Goal: Complete application form: Complete application form

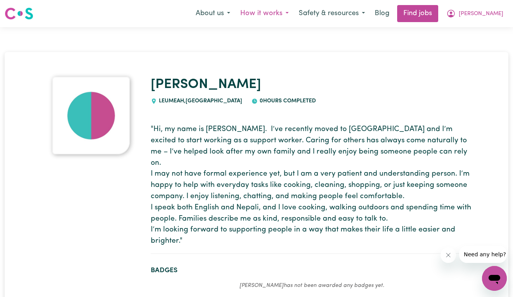
click at [294, 9] on button "How it works" at bounding box center [264, 13] width 59 height 16
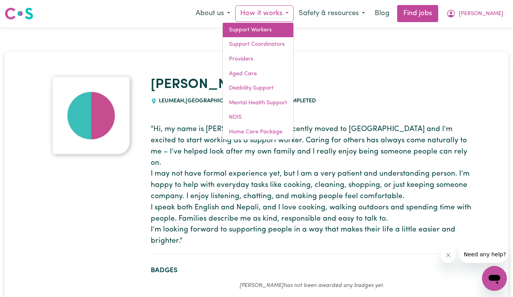
click at [291, 31] on link "Support Workers" at bounding box center [258, 30] width 71 height 15
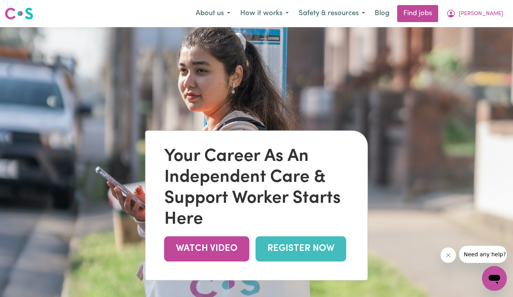
click at [278, 248] on link "REGISTER NOW" at bounding box center [301, 248] width 91 height 25
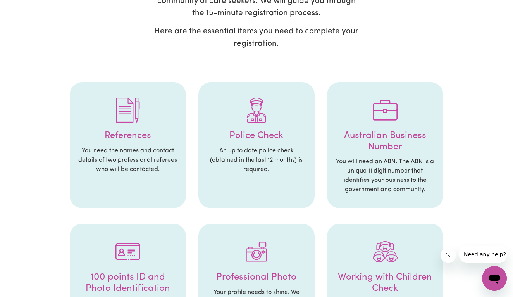
scroll to position [119, 0]
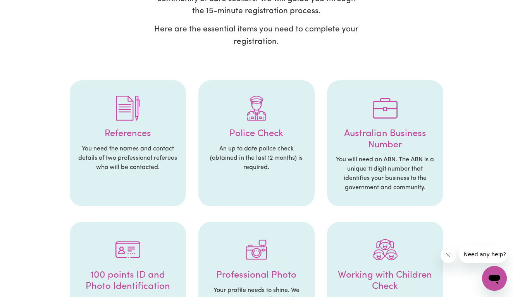
click at [138, 149] on p "You need the names and contact details of two professional referees who will be…" at bounding box center [128, 158] width 101 height 28
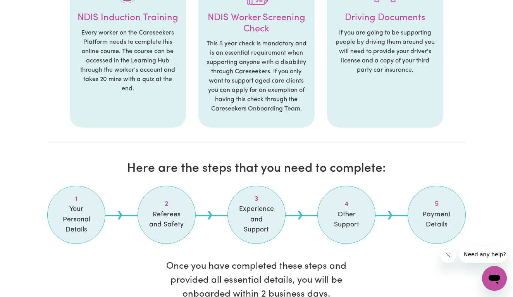
scroll to position [520, 0]
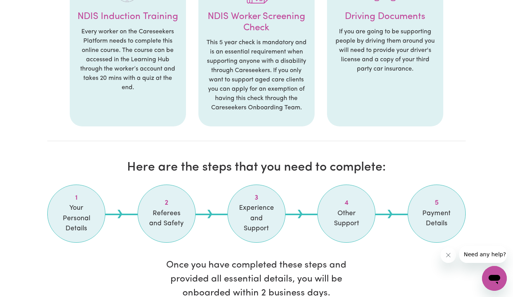
click at [62, 203] on span "Your Personal Details" at bounding box center [76, 218] width 39 height 31
click at [85, 203] on span "Your Personal Details" at bounding box center [76, 218] width 39 height 31
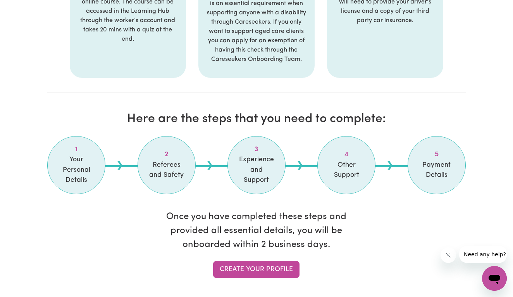
scroll to position [578, 0]
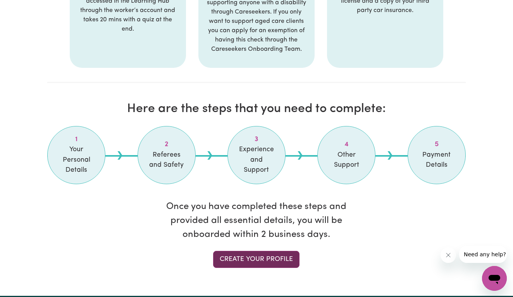
click at [236, 252] on link "Create your profile" at bounding box center [256, 259] width 86 height 17
select select "[DEMOGRAPHIC_DATA]"
select select "Student Visa"
select select "Studying a healthcare related degree or qualification"
select select "38"
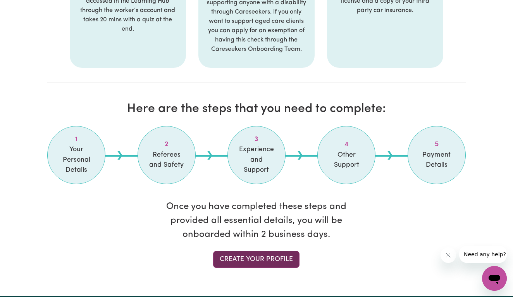
select select "40"
select select "44"
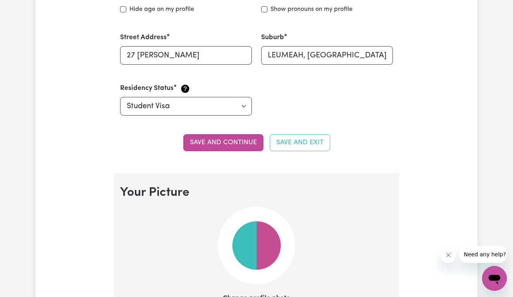
scroll to position [401, 0]
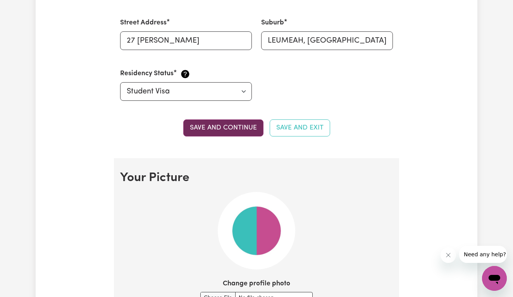
click at [228, 123] on button "Save and continue" at bounding box center [223, 127] width 80 height 17
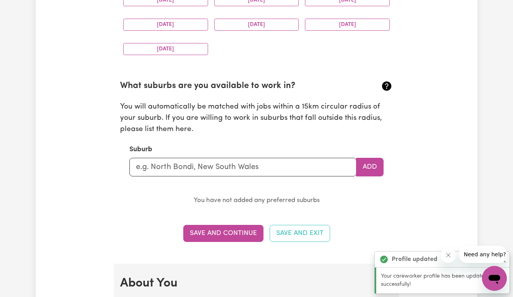
scroll to position [769, 0]
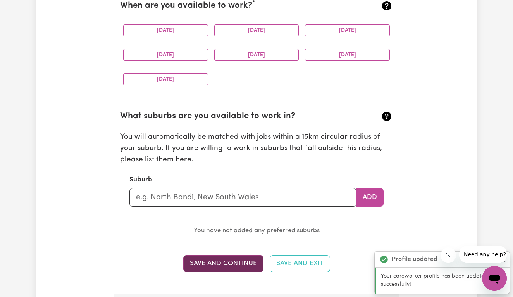
click at [222, 255] on button "Save and Continue" at bounding box center [223, 263] width 80 height 17
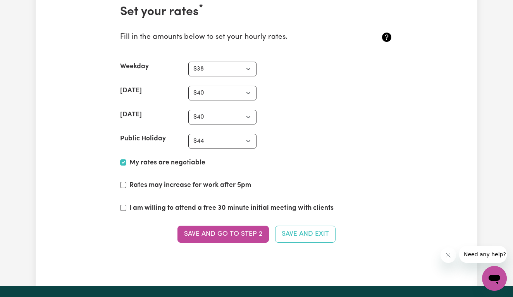
scroll to position [1799, 0]
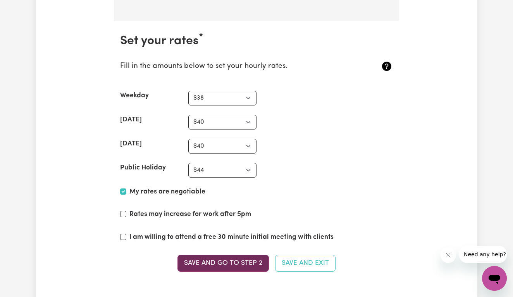
click at [217, 257] on button "Save and go to Step 2" at bounding box center [223, 263] width 91 height 17
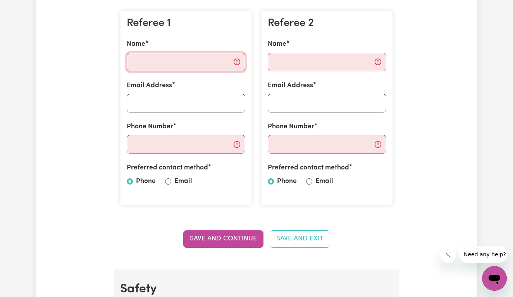
scroll to position [229, 0]
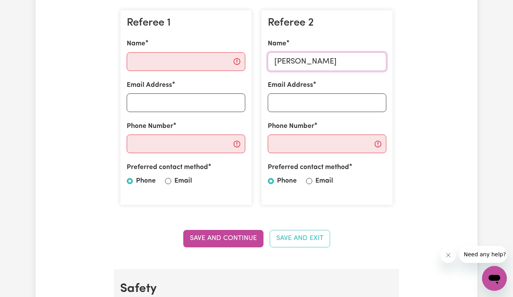
click at [277, 61] on input "[PERSON_NAME]" at bounding box center [327, 61] width 119 height 19
type input "[PERSON_NAME]"
click at [320, 101] on input "Email Address" at bounding box center [327, 102] width 119 height 19
type input "[EMAIL_ADDRESS][DOMAIN_NAME]"
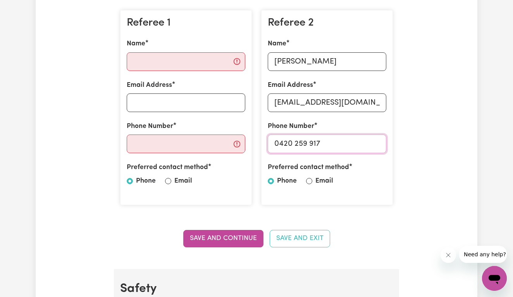
type input "0420 259 917"
click at [155, 61] on input "Name" at bounding box center [186, 61] width 119 height 19
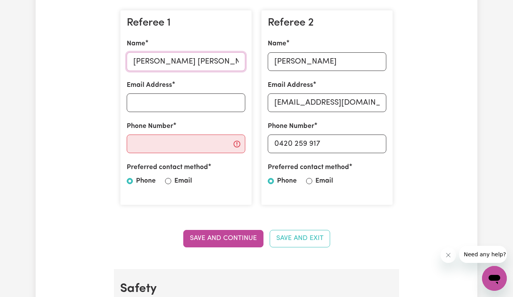
type input "[PERSON_NAME] [PERSON_NAME]"
click at [154, 99] on input "Email Address" at bounding box center [186, 102] width 119 height 19
type input "[EMAIL_ADDRESS][DOMAIN_NAME]"
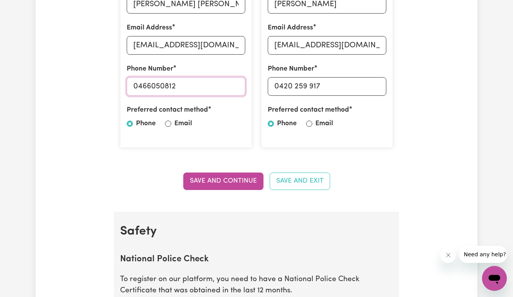
scroll to position [284, 0]
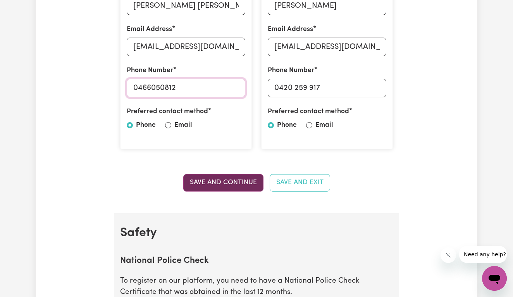
type input "0466050812"
click at [235, 176] on button "Save and Continue" at bounding box center [223, 182] width 80 height 17
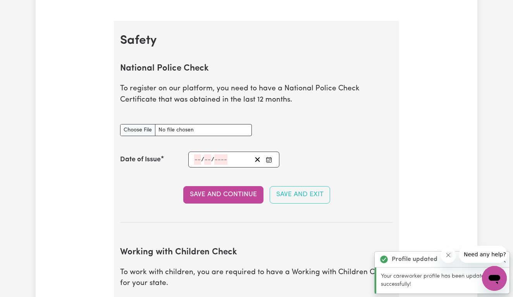
scroll to position [475, 0]
